Goal: Task Accomplishment & Management: Use online tool/utility

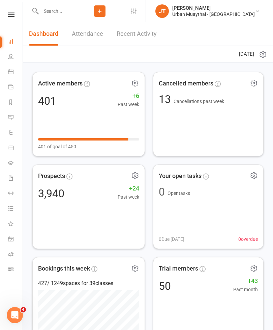
click at [4, 272] on li "Class check-in" at bounding box center [11, 269] width 23 height 15
click at [9, 272] on link "Class check-in" at bounding box center [15, 269] width 15 height 15
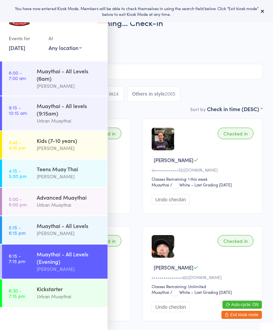
click at [263, 15] on button at bounding box center [263, 11] width 8 height 8
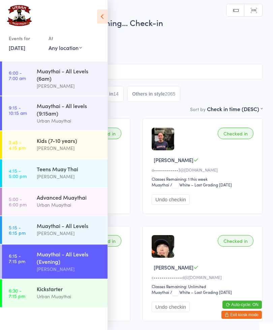
click at [100, 16] on icon at bounding box center [102, 16] width 10 height 14
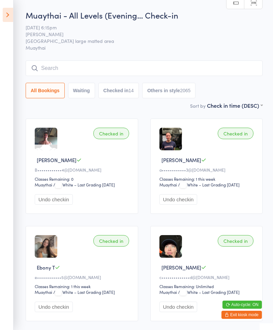
click at [50, 70] on input "search" at bounding box center [144, 68] width 237 height 16
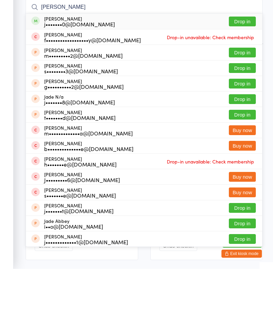
type input "[PERSON_NAME]"
click at [244, 78] on button "Drop in" at bounding box center [242, 83] width 27 height 10
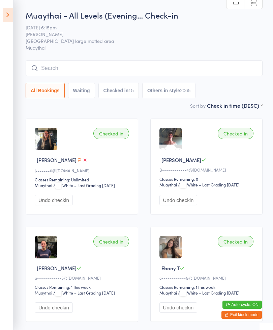
click at [197, 65] on input "search" at bounding box center [144, 68] width 237 height 16
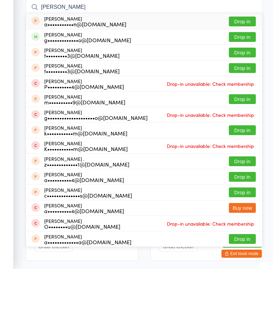
type input "[PERSON_NAME]"
click at [243, 93] on button "Drop in" at bounding box center [242, 98] width 27 height 10
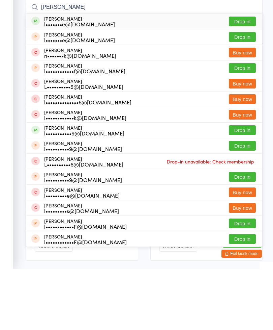
type input "[PERSON_NAME]"
click at [244, 78] on button "Drop in" at bounding box center [242, 83] width 27 height 10
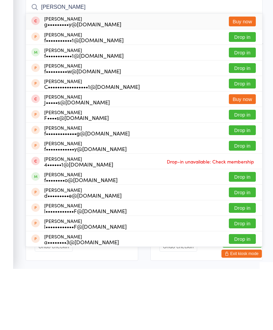
type input "[PERSON_NAME]"
click at [243, 109] on button "Drop in" at bounding box center [242, 114] width 27 height 10
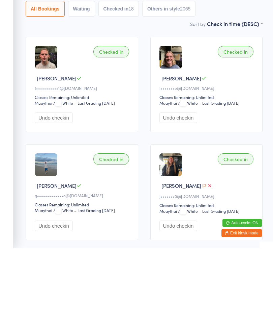
scroll to position [14, 0]
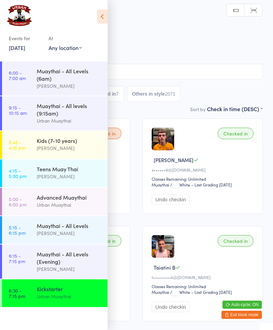
click at [77, 265] on div "Muaythai - All Levels (Evening)" at bounding box center [69, 257] width 65 height 15
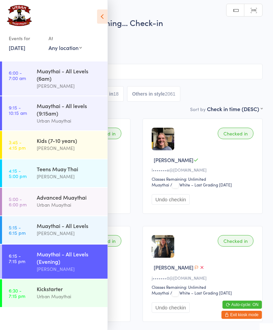
click at [112, 21] on h2 "Muaythai - All Levels (Evening… Check-in" at bounding box center [136, 22] width 252 height 11
click at [103, 13] on icon at bounding box center [102, 16] width 10 height 14
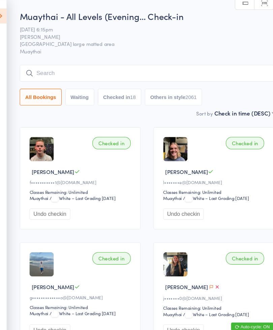
click at [41, 70] on input "search" at bounding box center [144, 68] width 237 height 16
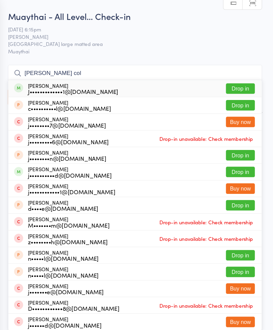
type input "[PERSON_NAME] col"
click at [229, 83] on button "Drop in" at bounding box center [242, 83] width 27 height 10
